Goal: Communication & Community: Answer question/provide support

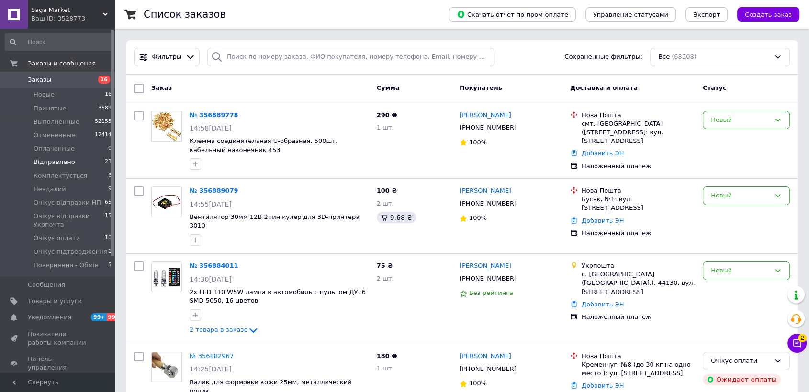
click at [80, 164] on li "Відправлено 23" at bounding box center [58, 162] width 117 height 13
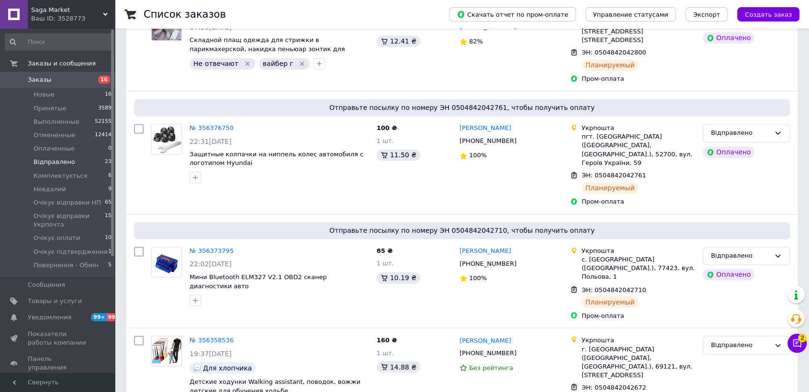
scroll to position [1974, 0]
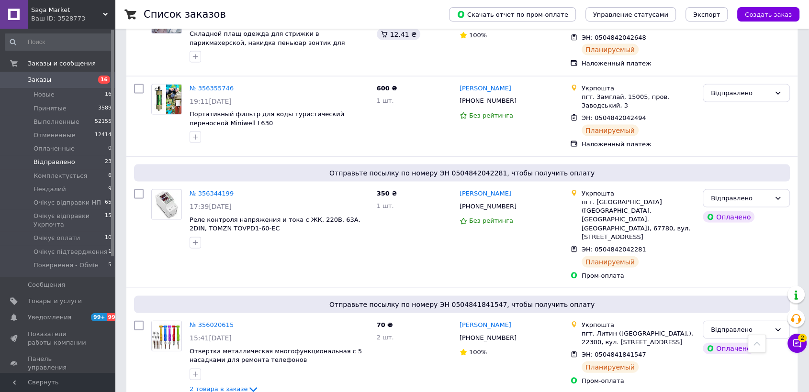
drag, startPoint x: 206, startPoint y: 266, endPoint x: 249, endPoint y: 271, distance: 42.9
click at [325, 186] on div "№ 356344199 17:39, 08.08.2025 Реле контроля напряжения и тока с ЖК, 220В, 63А, …" at bounding box center [259, 235] width 225 height 99
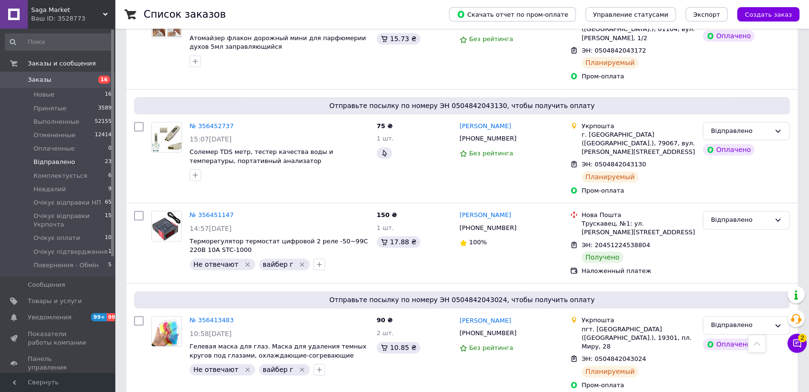
scroll to position [1283, 0]
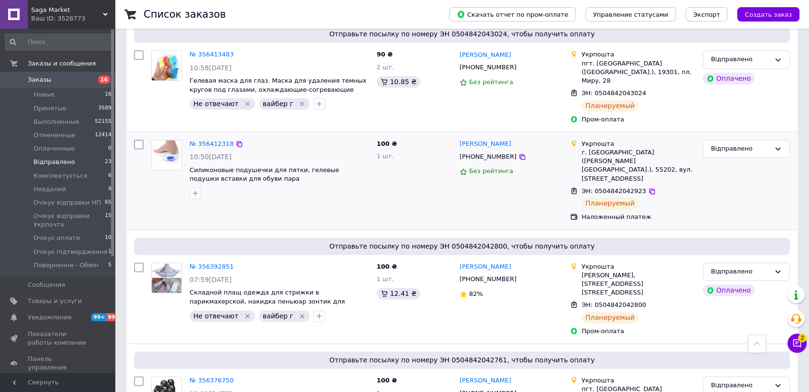
click at [293, 186] on div at bounding box center [279, 193] width 183 height 15
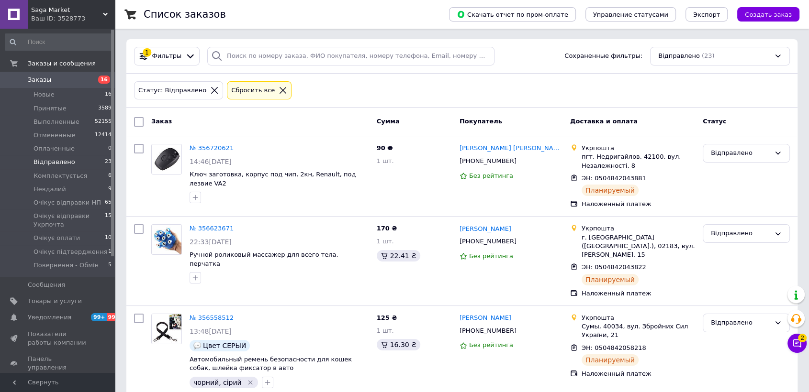
scroll to position [0, 0]
click at [293, 126] on div "Заказ" at bounding box center [259, 122] width 225 height 17
click at [273, 95] on div "Сбросить все" at bounding box center [259, 91] width 65 height 19
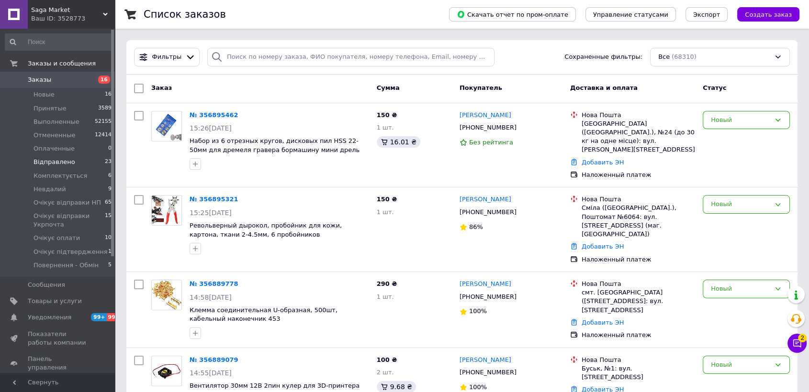
click at [293, 92] on div "Заказ" at bounding box center [259, 88] width 225 height 17
click at [762, 229] on div "Новый" at bounding box center [746, 229] width 95 height 77
click at [805, 341] on button "Чат с покупателем 2" at bounding box center [796, 343] width 19 height 19
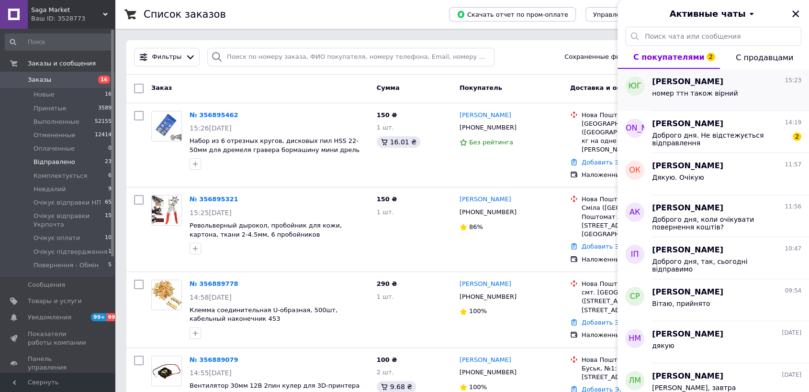
click at [705, 101] on div "номер ттн також вірний" at bounding box center [695, 96] width 86 height 13
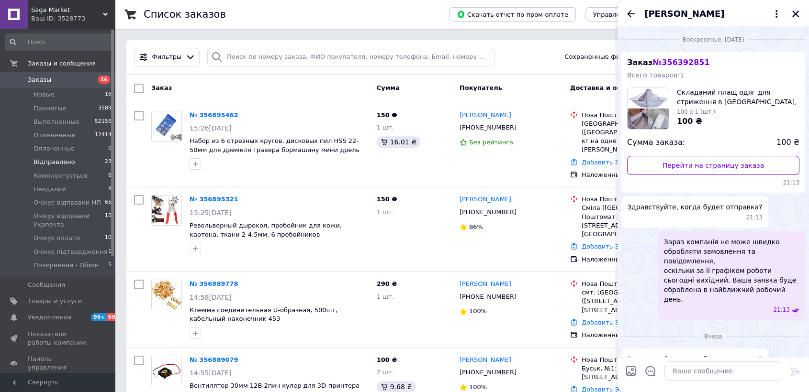
scroll to position [198, 0]
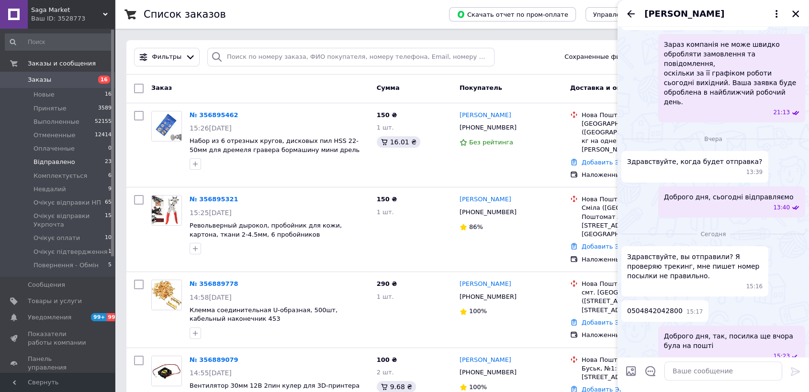
click at [765, 332] on span "Доброго дня, так, посилка ще вчора була на пошті" at bounding box center [731, 341] width 135 height 19
click at [772, 301] on div "0504842042800 15:17" at bounding box center [713, 312] width 184 height 22
click at [776, 253] on div "Здравствуйте, вы отправили? Я проверяю трекинг, мне пишет номер посылки не прав…" at bounding box center [713, 271] width 184 height 50
click at [680, 369] on textarea at bounding box center [723, 371] width 118 height 19
type textarea "Затримка через пошту, такий в них сервіс"
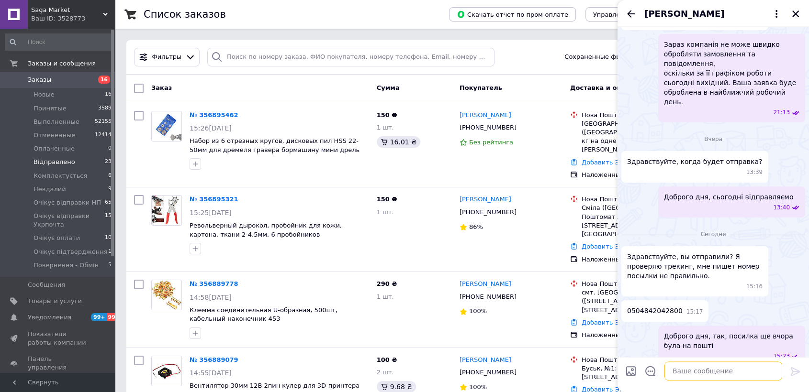
scroll to position [233, 0]
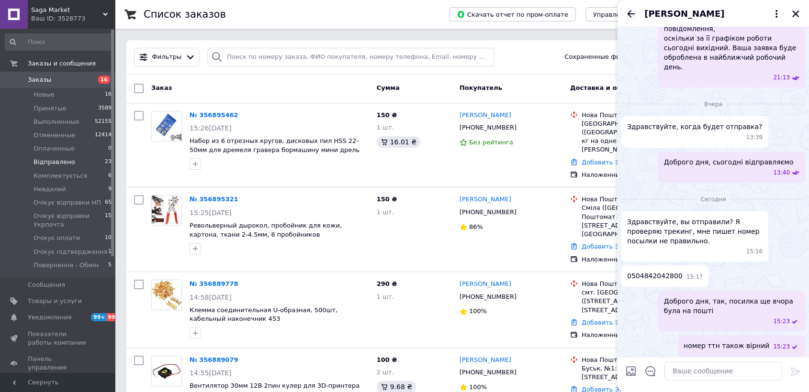
click at [630, 14] on icon "Назад" at bounding box center [630, 13] width 11 height 11
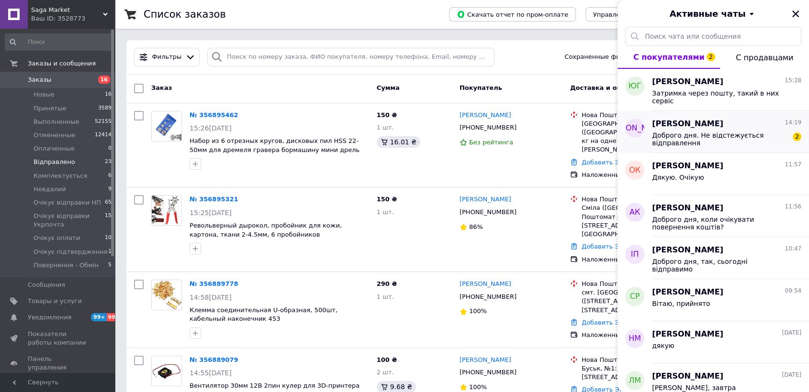
click at [701, 141] on span "Доброго дня. Не відстежується відправлення" at bounding box center [720, 139] width 136 height 15
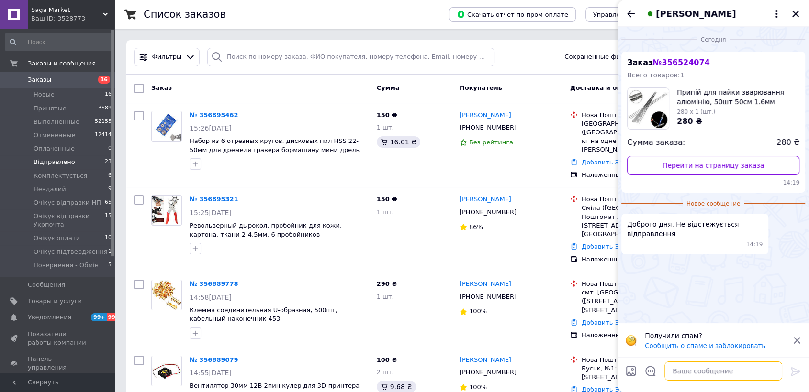
click at [702, 376] on textarea at bounding box center [723, 371] width 118 height 19
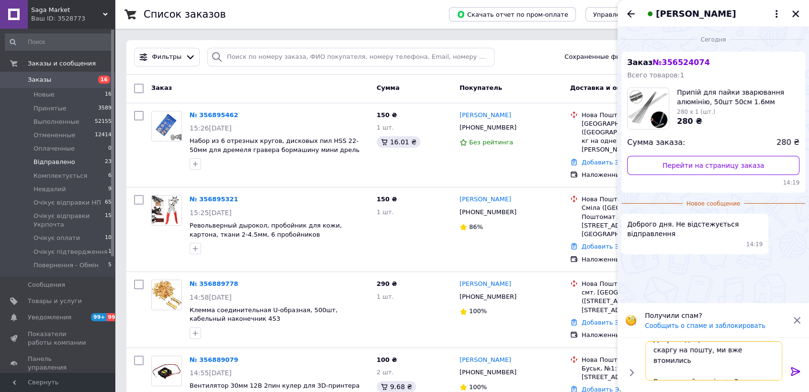
scroll to position [17, 0]
type textarea "Доброго дня, пишіть також скаргу на пошту, ми вже втомились В них такий сервіс,…"
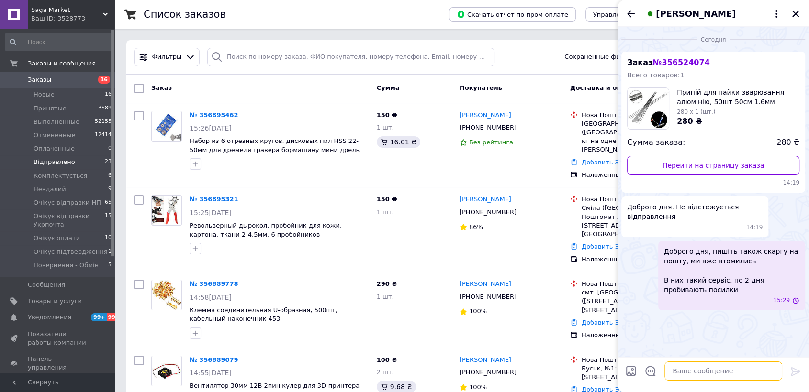
scroll to position [0, 0]
type textarea "П"
type textarea "Ми посилку відправили, номер ттн відправлений вам - вірний"
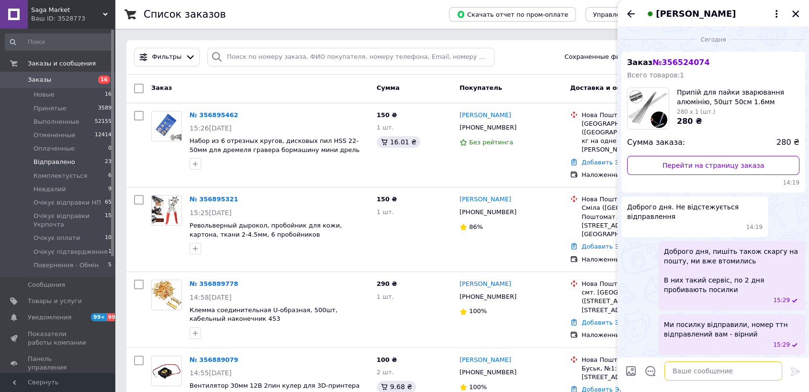
scroll to position [1, 0]
click at [761, 242] on div "Доброго дня, пишіть також скаргу на пошту, ми вже втомились В них такий сервіс,…" at bounding box center [731, 274] width 147 height 69
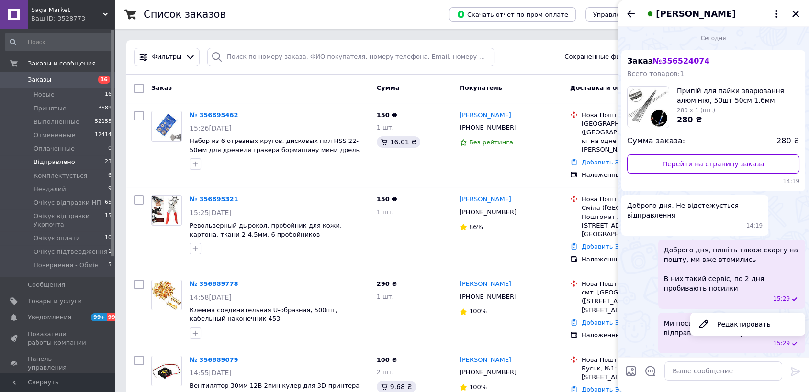
click at [776, 231] on div "Доброго дня. Не відстежується відправлення 14:19" at bounding box center [713, 215] width 184 height 41
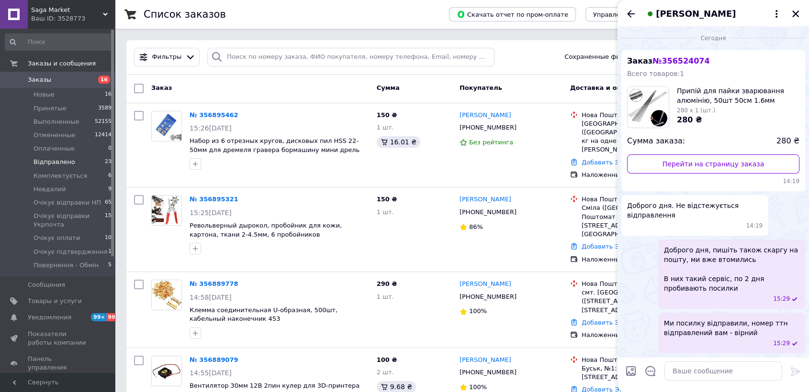
click at [776, 231] on div "Доброго дня. Не відстежується відправлення 14:19" at bounding box center [713, 215] width 184 height 41
click at [632, 17] on icon "Назад" at bounding box center [630, 13] width 11 height 11
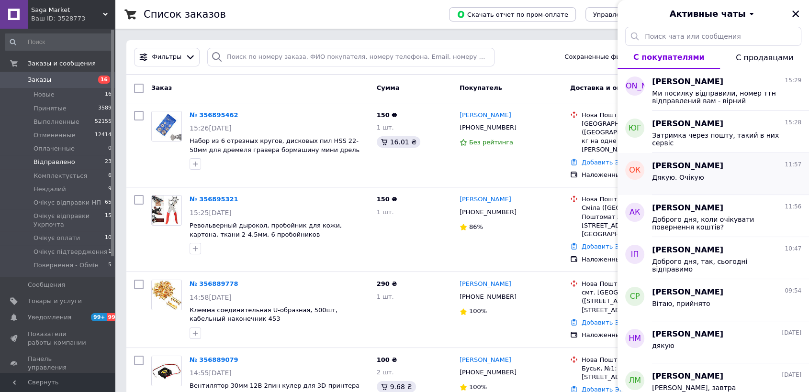
click at [694, 175] on span "Дякую. Очікую" at bounding box center [678, 178] width 52 height 8
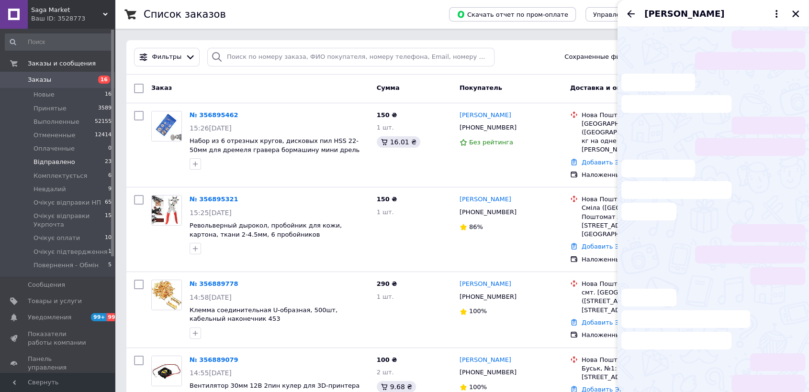
scroll to position [414, 0]
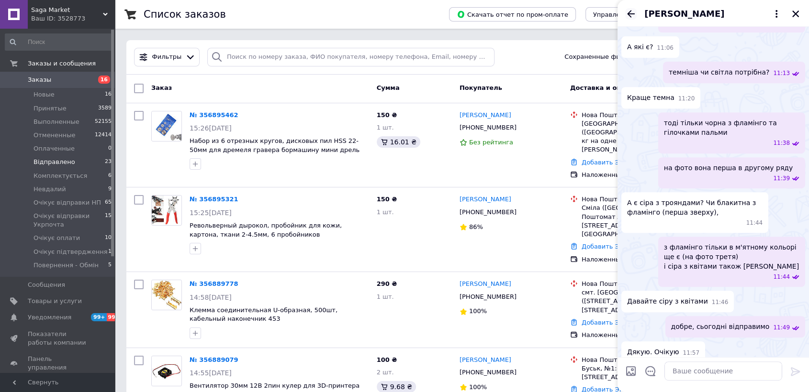
click at [633, 16] on icon "Назад" at bounding box center [630, 13] width 11 height 11
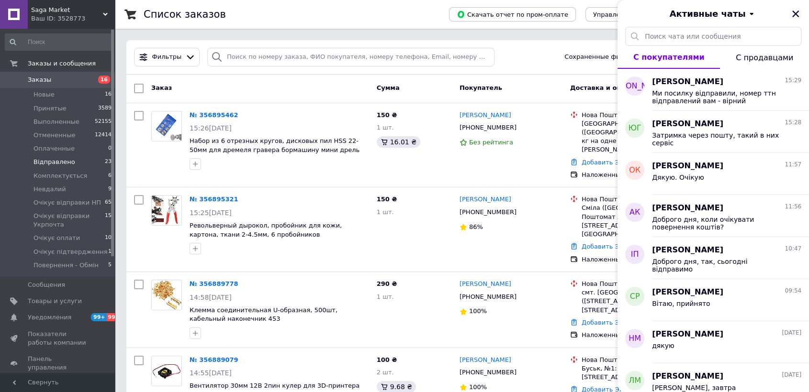
click at [795, 11] on icon "Закрыть" at bounding box center [795, 14] width 9 height 9
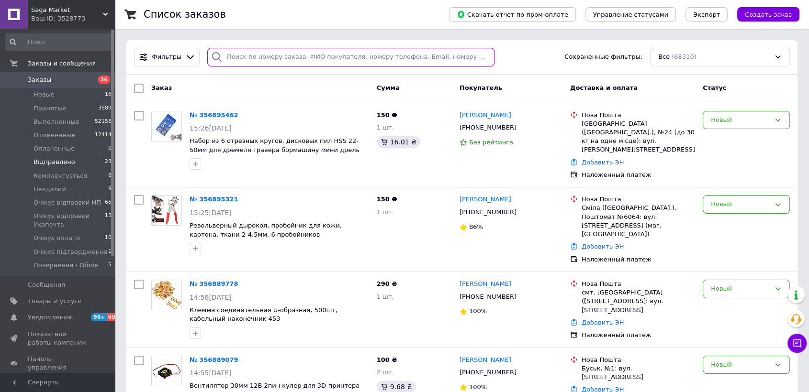
click at [316, 60] on input "search" at bounding box center [350, 57] width 287 height 19
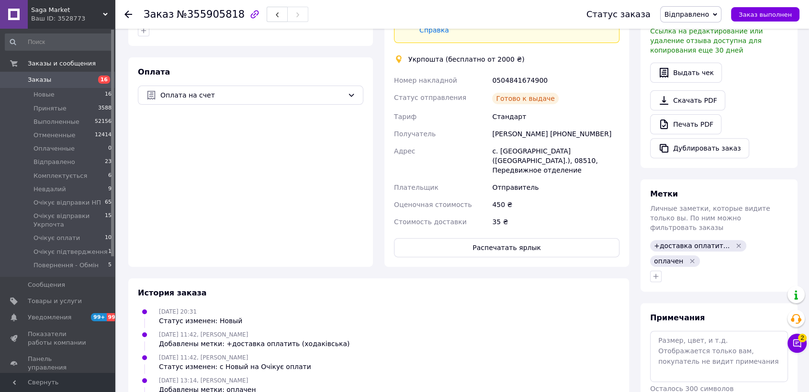
scroll to position [480, 0]
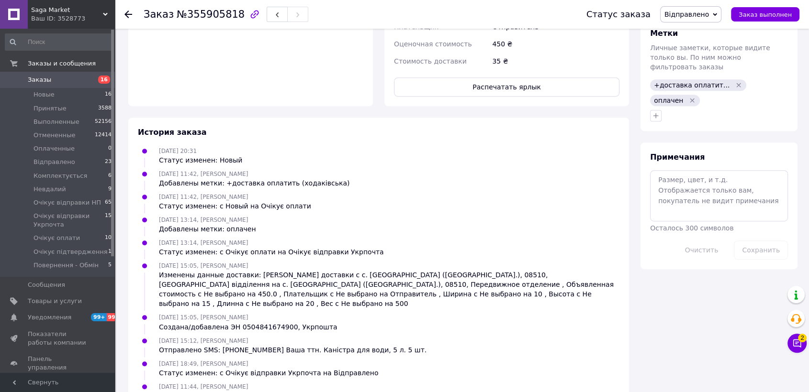
drag, startPoint x: 397, startPoint y: 367, endPoint x: 377, endPoint y: 176, distance: 191.6
click at [397, 382] on div "[DATE] 11:44, [PERSON_NAME] отзыв" at bounding box center [378, 391] width 489 height 19
click at [200, 392] on link "отзыв" at bounding box center [199, 396] width 21 height 8
